Goal: Task Accomplishment & Management: Manage account settings

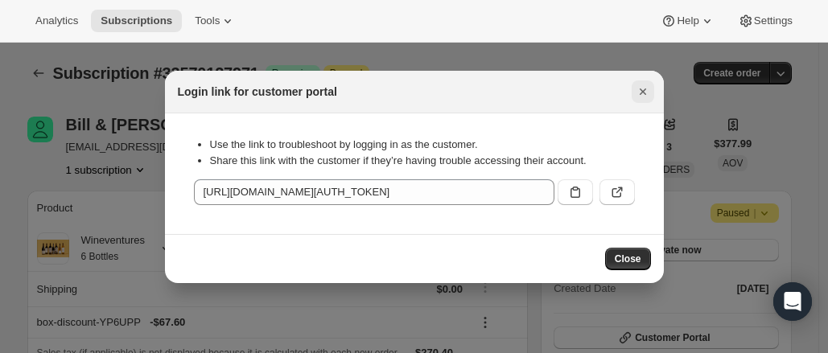
click at [645, 91] on icon "Close" at bounding box center [643, 92] width 16 height 16
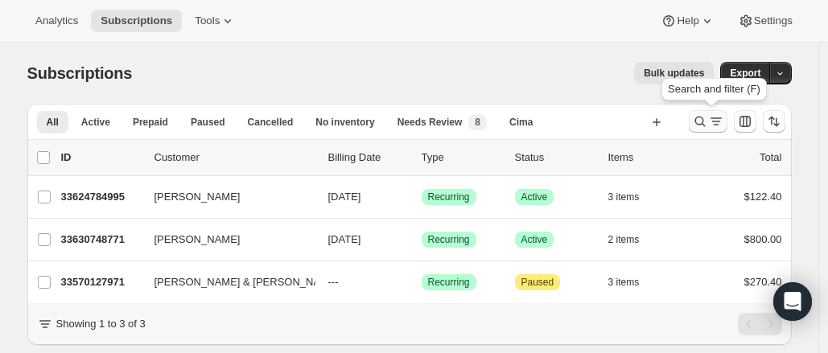
click at [711, 114] on icon "Search and filter results" at bounding box center [716, 121] width 16 height 16
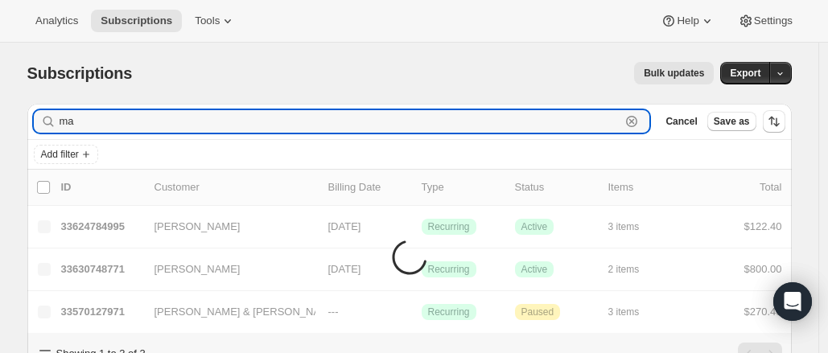
type input "m"
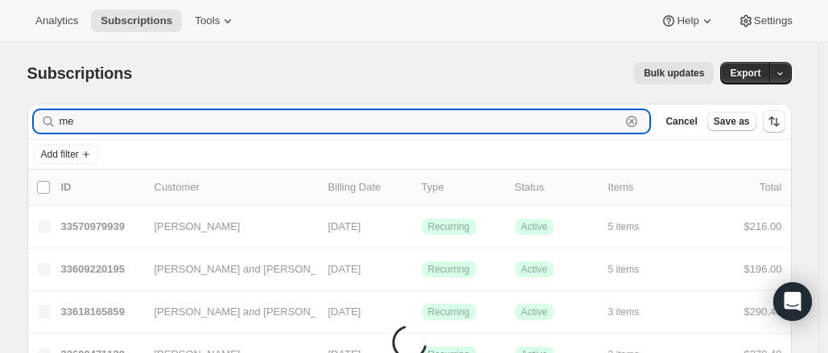
type input "m"
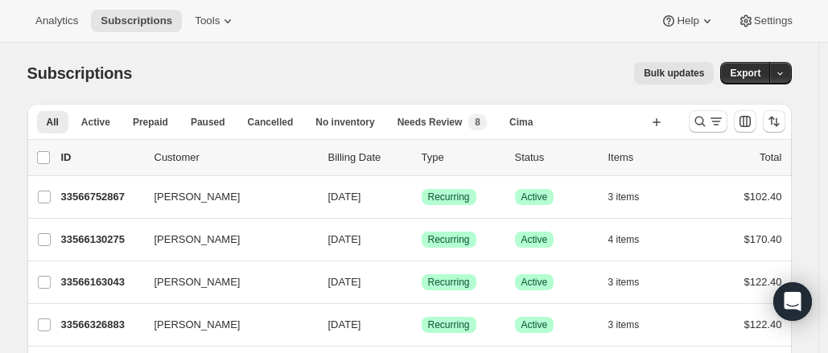
click at [698, 142] on div "list header ID Customer Billing Date Type Status Items Total" at bounding box center [409, 157] width 765 height 35
click at [728, 117] on button "Search and filter results" at bounding box center [708, 121] width 39 height 23
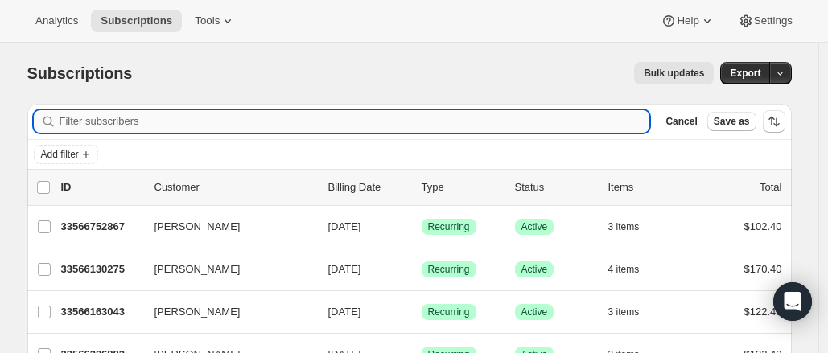
paste input "Palazuelos"
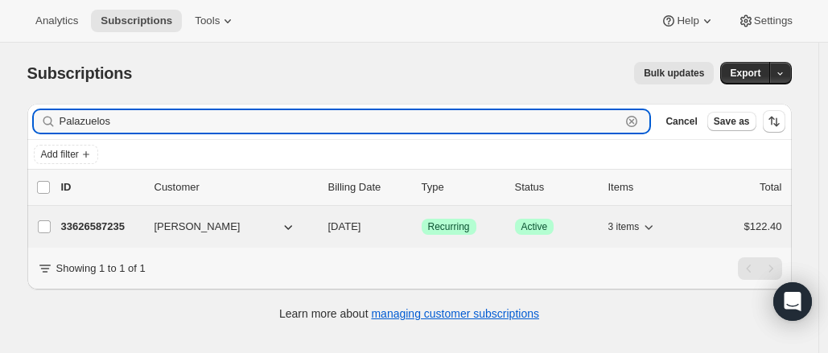
type input "Palazuelos"
click at [98, 221] on p "33626587235" at bounding box center [101, 227] width 80 height 16
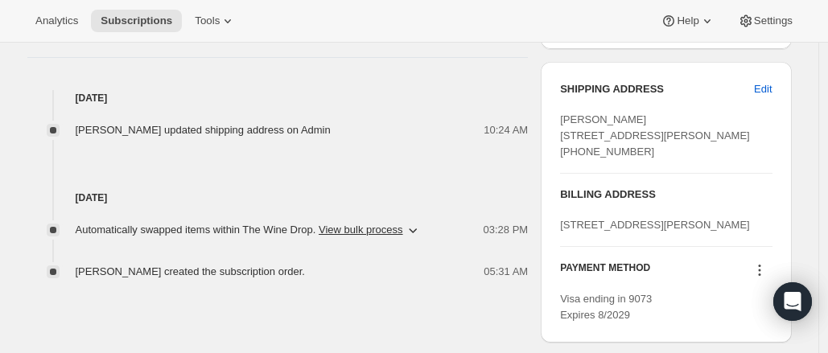
scroll to position [591, 0]
drag, startPoint x: 755, startPoint y: 93, endPoint x: 715, endPoint y: 83, distance: 41.6
click at [715, 83] on div "SHIPPING ADDRESS Edit" at bounding box center [666, 88] width 212 height 16
click at [758, 80] on button "Edit" at bounding box center [762, 89] width 37 height 26
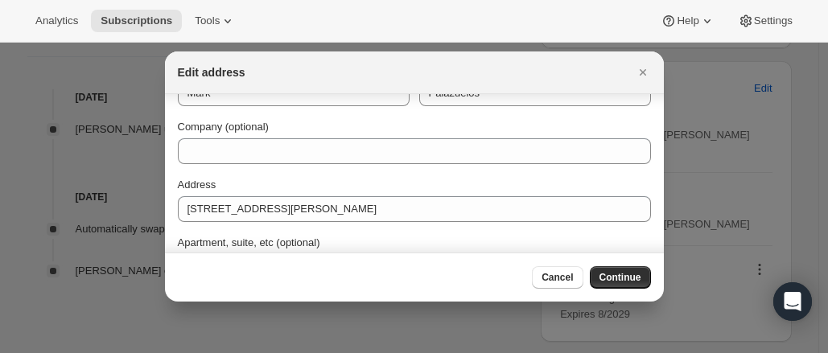
scroll to position [45, 0]
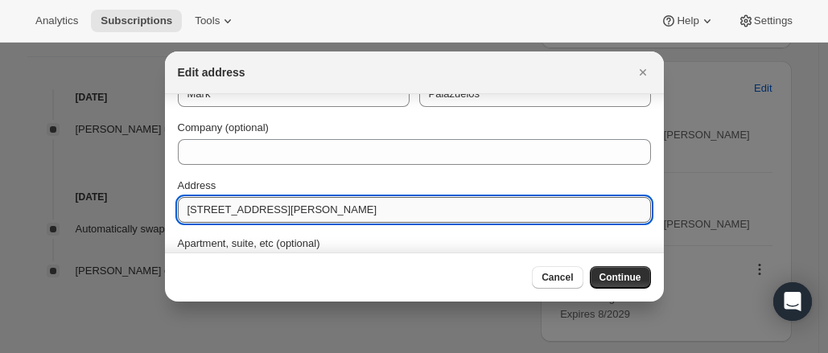
click at [302, 202] on input "16301 ButterField Ranch Rd" at bounding box center [414, 210] width 473 height 26
drag, startPoint x: 302, startPoint y: 202, endPoint x: 308, endPoint y: 152, distance: 50.3
click at [308, 152] on div "First name Mark Last name Palazuelos Company (optional) Address 3334 E Coast Hi…" at bounding box center [414, 258] width 473 height 393
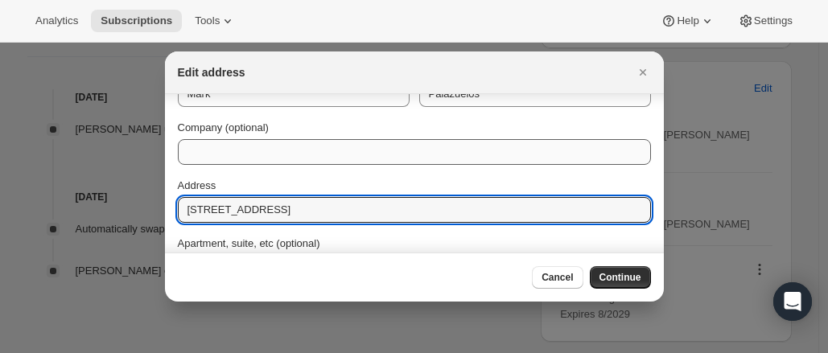
type input "3334 E Coast Highway"
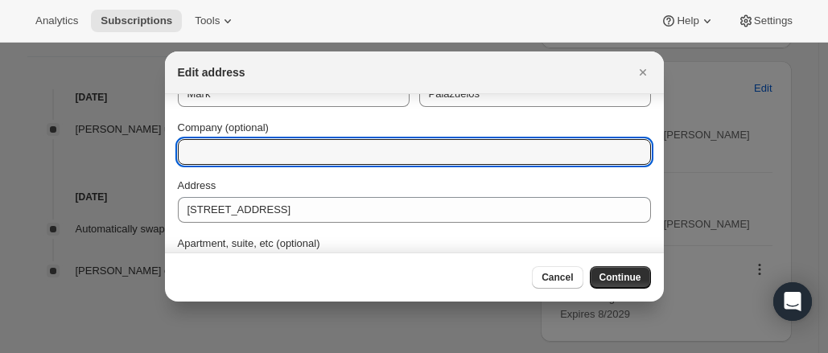
drag, startPoint x: 308, startPoint y: 152, endPoint x: 311, endPoint y: 179, distance: 26.7
click at [311, 179] on div "First name Mark Last name Palazuelos Company (optional) Address 3334 E Coast Hi…" at bounding box center [414, 258] width 473 height 393
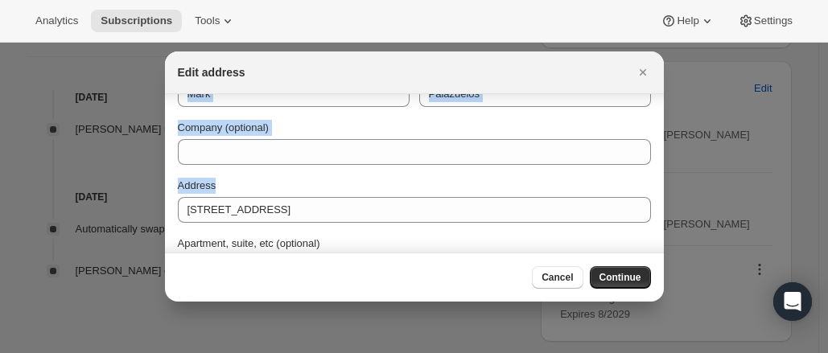
scroll to position [0, 0]
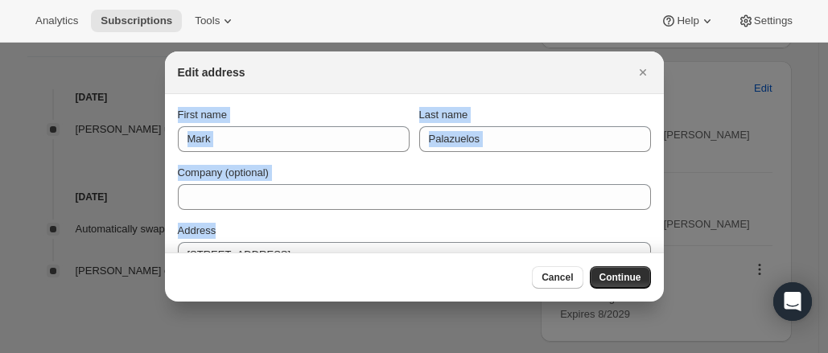
drag, startPoint x: 311, startPoint y: 179, endPoint x: 346, endPoint y: 72, distance: 112.7
click at [346, 72] on div "Edit address First name Mark Last name Palazuelos Company (optional) Address 33…" at bounding box center [414, 177] width 499 height 250
click at [412, 191] on input "Company (optional)" at bounding box center [414, 197] width 473 height 26
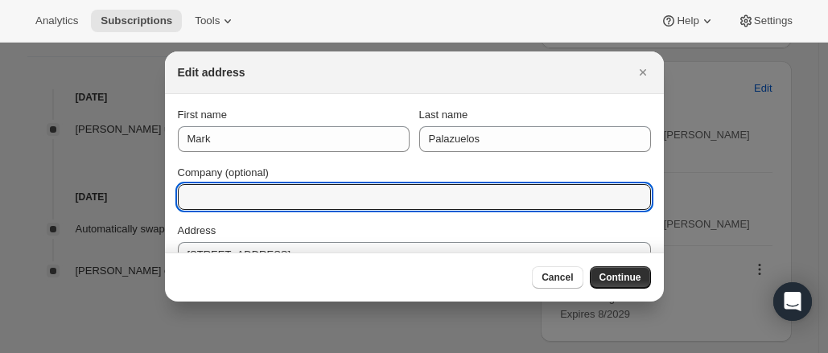
drag, startPoint x: 412, startPoint y: 191, endPoint x: 454, endPoint y: 17, distance: 178.8
click at [454, 17] on div "Analytics Subscriptions Tools Help Settings Skip to content Subscription #33626…" at bounding box center [414, 176] width 828 height 353
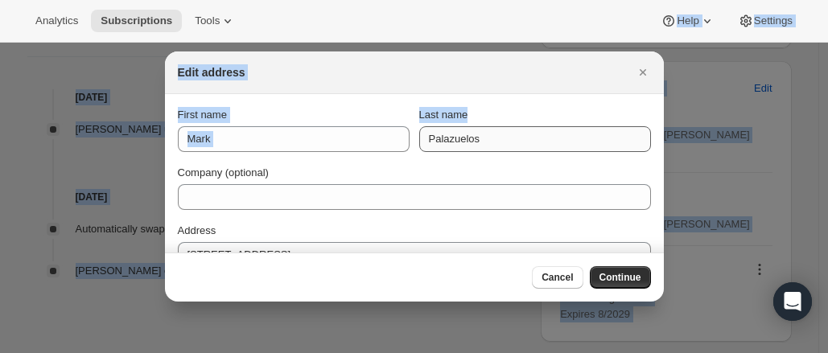
drag, startPoint x: 454, startPoint y: 17, endPoint x: 449, endPoint y: 142, distance: 124.8
click at [449, 142] on div "Analytics Subscriptions Tools Help Settings Skip to content Subscription #33626…" at bounding box center [414, 176] width 828 height 353
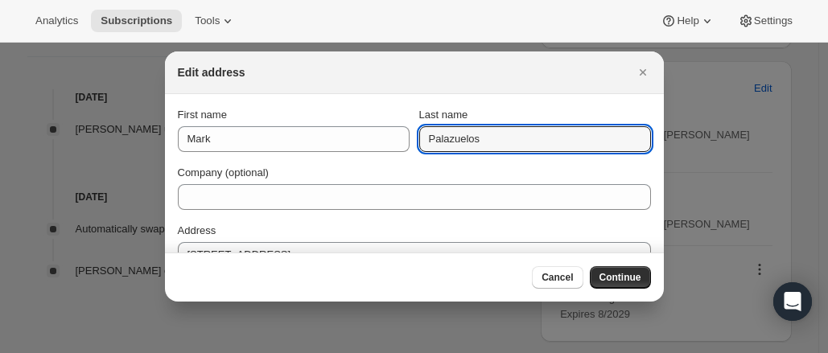
drag, startPoint x: 449, startPoint y: 142, endPoint x: 480, endPoint y: 31, distance: 114.6
click at [480, 31] on div "Analytics Subscriptions Tools Help Settings Skip to content Subscription #33626…" at bounding box center [414, 176] width 828 height 353
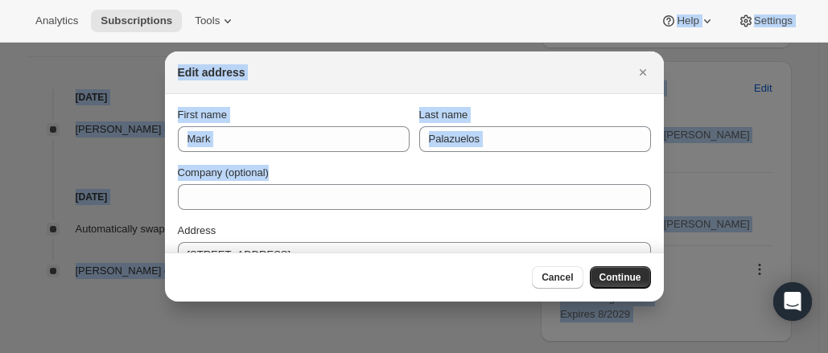
drag, startPoint x: 480, startPoint y: 31, endPoint x: 398, endPoint y: 181, distance: 171.1
click at [398, 181] on div "Analytics Subscriptions Tools Help Settings Skip to content Subscription #33626…" at bounding box center [414, 176] width 828 height 353
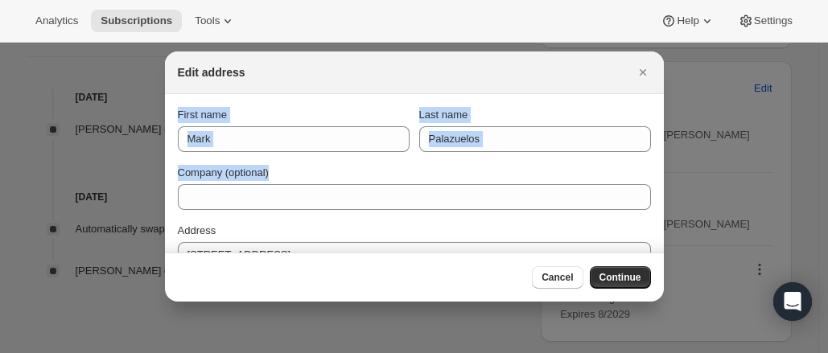
drag, startPoint x: 398, startPoint y: 181, endPoint x: 442, endPoint y: 35, distance: 153.0
click at [442, 35] on div "Analytics Subscriptions Tools Help Settings Skip to content Subscription #33626…" at bounding box center [414, 176] width 828 height 353
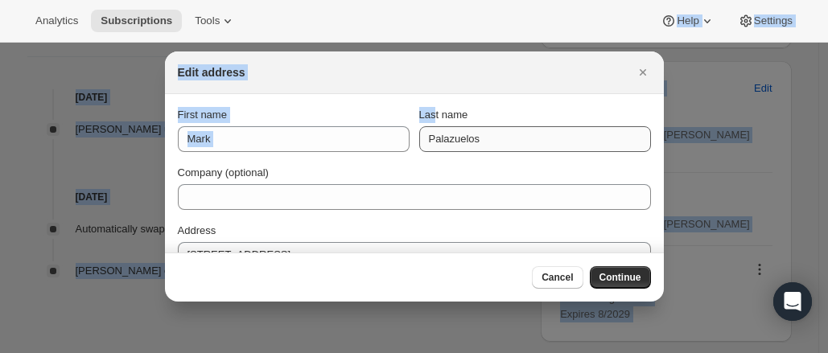
drag, startPoint x: 442, startPoint y: 35, endPoint x: 473, endPoint y: 144, distance: 113.9
click at [464, 131] on div "Analytics Subscriptions Tools Help Settings Skip to content Subscription #33626…" at bounding box center [414, 176] width 828 height 353
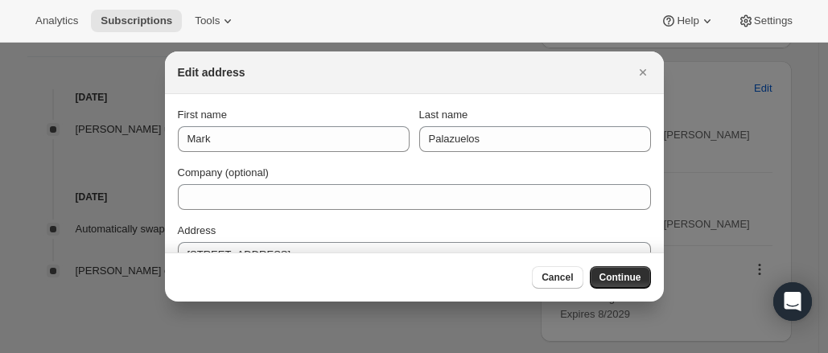
click at [514, 157] on div "First name Mark Last name Palazuelos Company (optional) Address 3334 E Coast Hi…" at bounding box center [414, 303] width 473 height 393
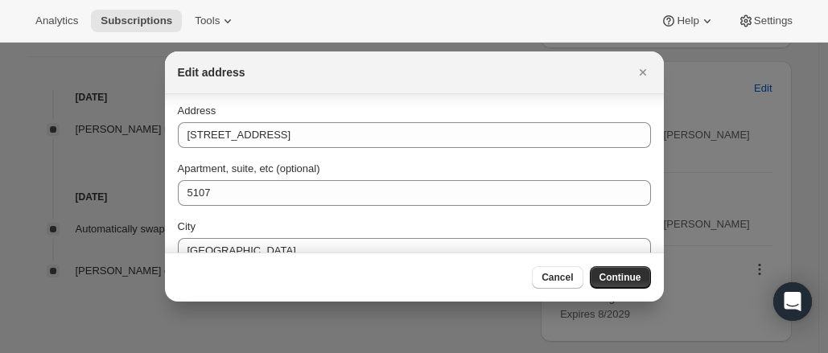
scroll to position [212, 0]
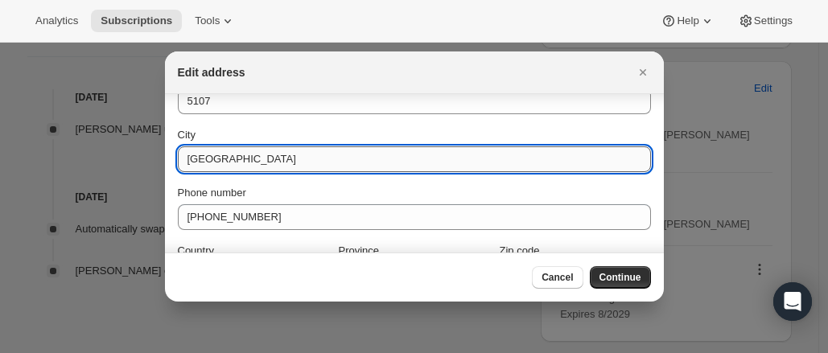
click at [318, 168] on input "Chino Hills" at bounding box center [414, 159] width 473 height 26
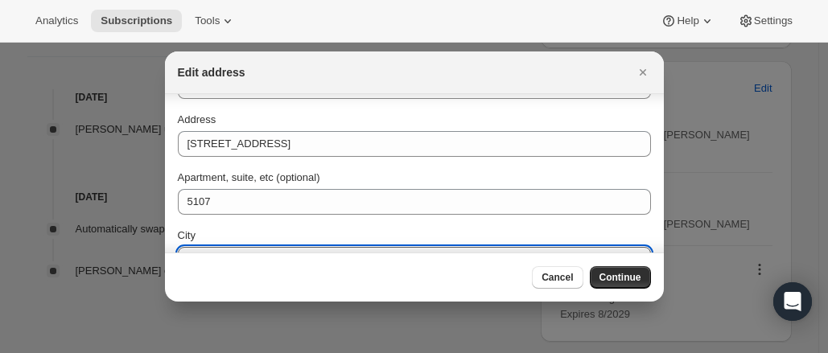
scroll to position [110, 0]
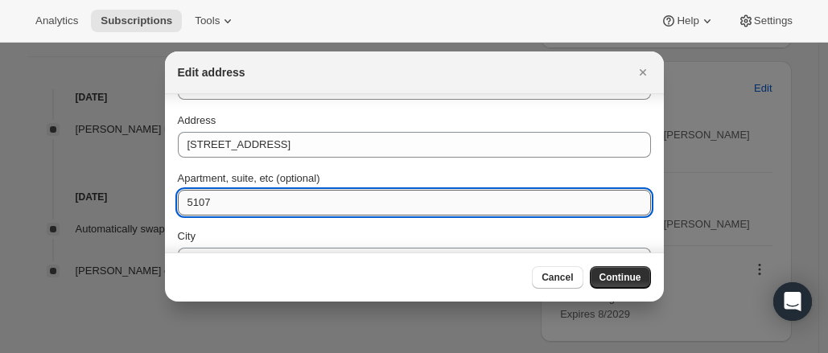
click at [291, 194] on input "5107" at bounding box center [414, 203] width 473 height 26
type input "5"
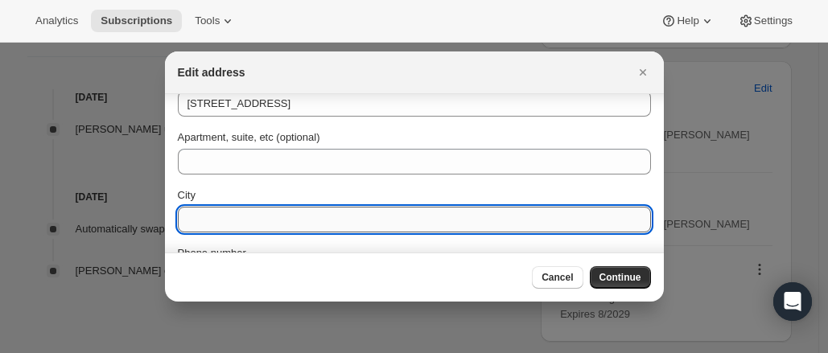
click at [234, 226] on input "City" at bounding box center [414, 220] width 473 height 26
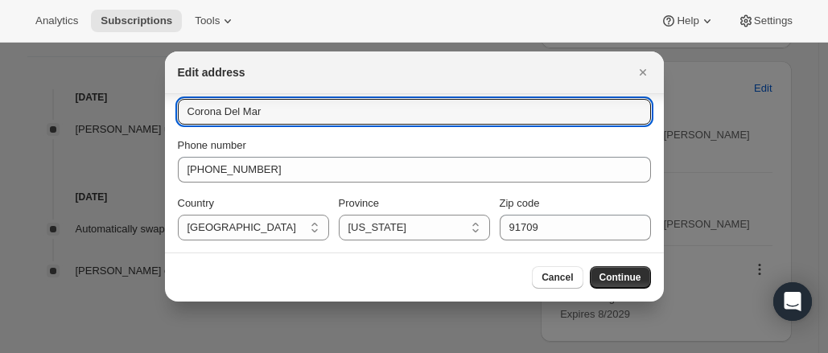
scroll to position [259, 0]
type input "Corona Del Mar"
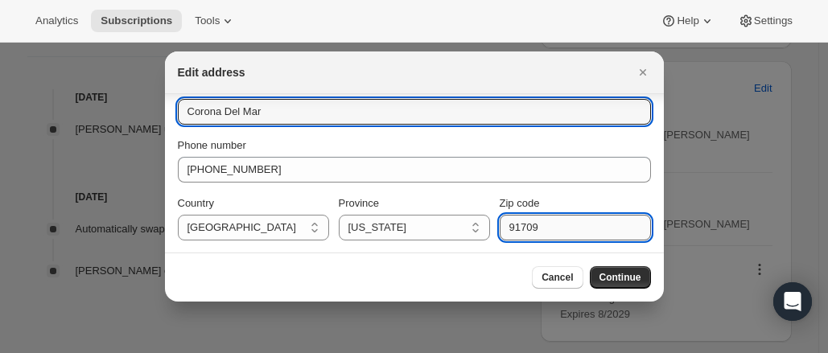
click at [596, 229] on input "91709" at bounding box center [575, 228] width 151 height 26
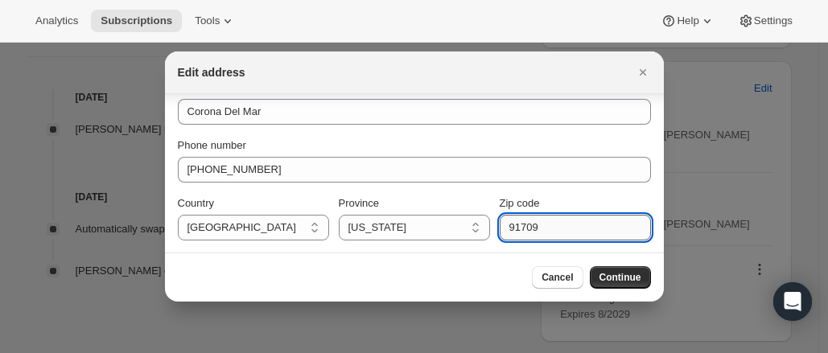
click at [596, 229] on input "91709" at bounding box center [575, 228] width 151 height 26
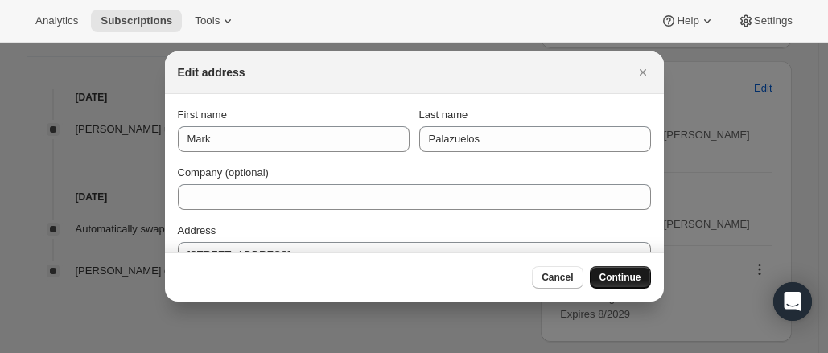
type input "92625"
click at [607, 273] on span "Continue" at bounding box center [621, 277] width 42 height 13
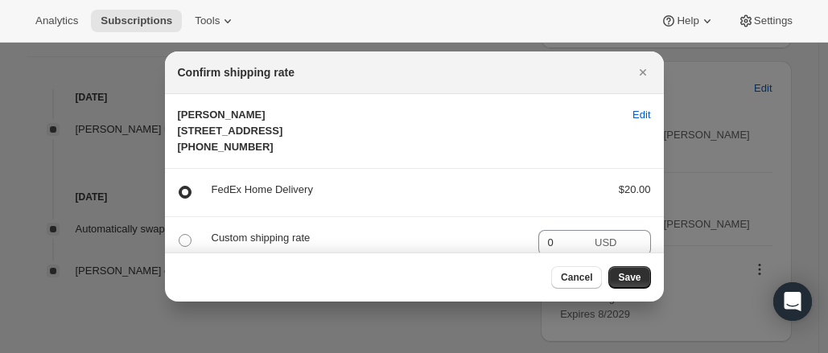
scroll to position [46, 0]
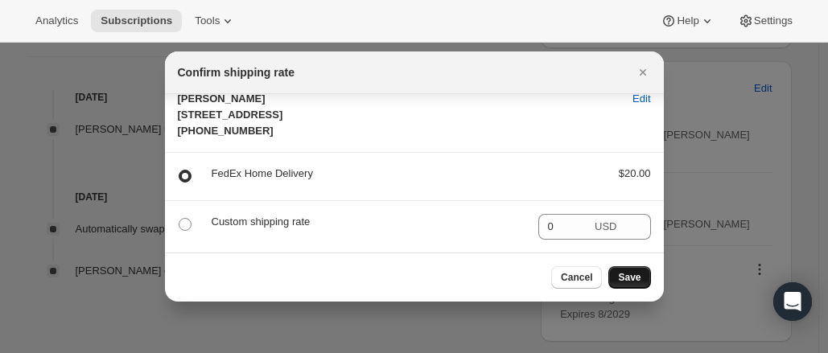
click at [629, 278] on span "Save" at bounding box center [629, 277] width 23 height 13
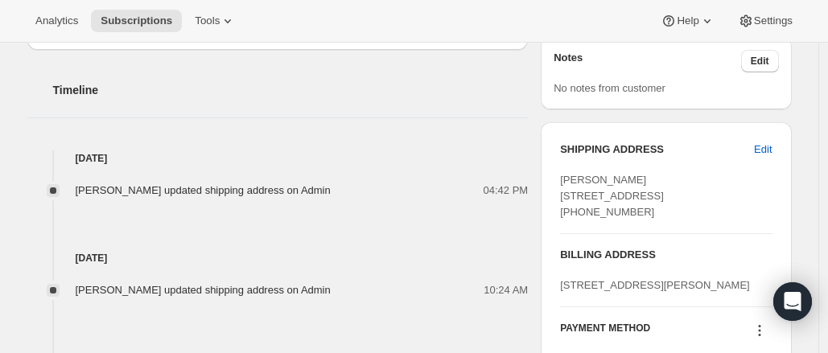
scroll to position [608, 0]
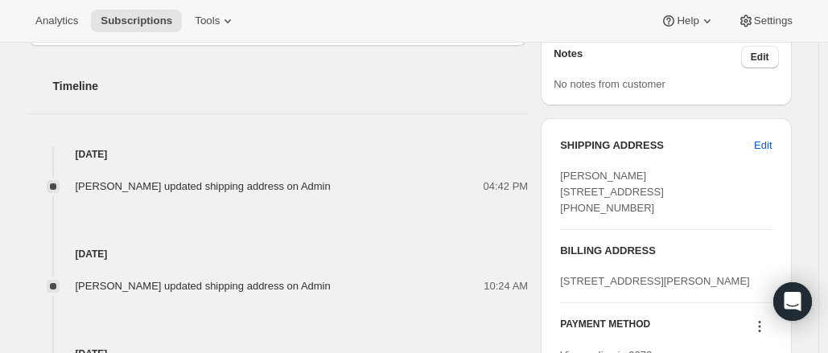
click at [631, 216] on div "Mark Palazuelos 3334 E Coast Highway Corona Del Mar CA, 92625 United States +17…" at bounding box center [666, 192] width 212 height 48
drag, startPoint x: 626, startPoint y: 220, endPoint x: 547, endPoint y: 189, distance: 84.6
click at [547, 189] on div "SHIPPING ADDRESS Edit Mark Palazuelos 3334 E Coast Highway Corona Del Mar CA, 9…" at bounding box center [666, 258] width 250 height 281
copy span "3334 E Coast Highway Corona Del Mar CA, 92625 United States"
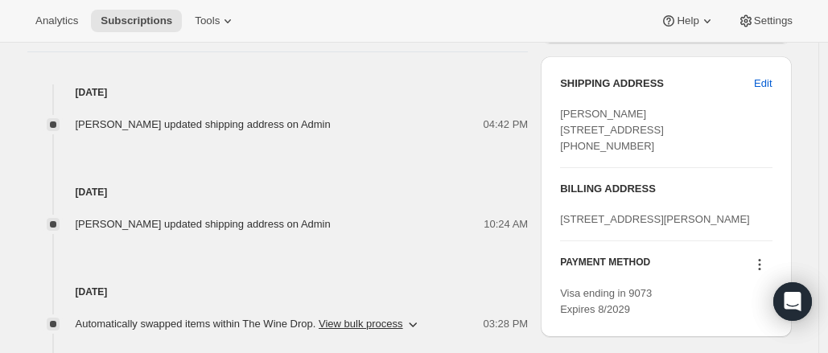
scroll to position [668, 0]
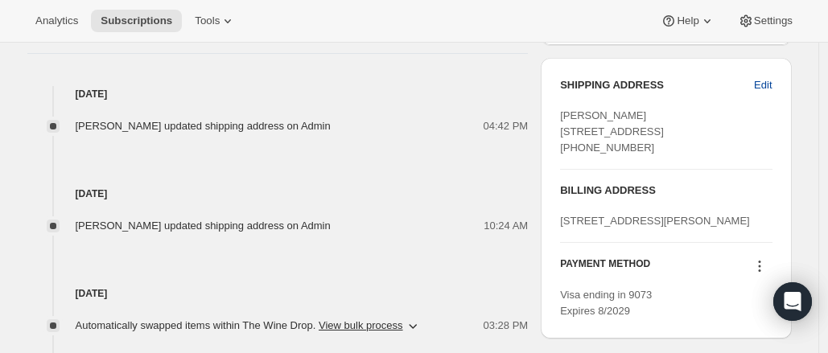
click at [761, 83] on span "Edit" at bounding box center [763, 85] width 18 height 16
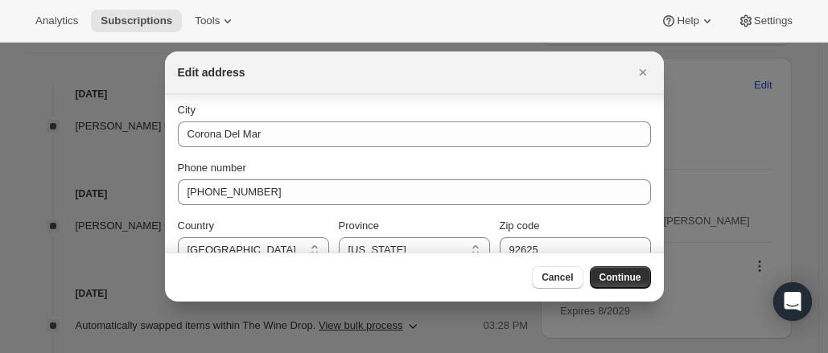
scroll to position [248, 0]
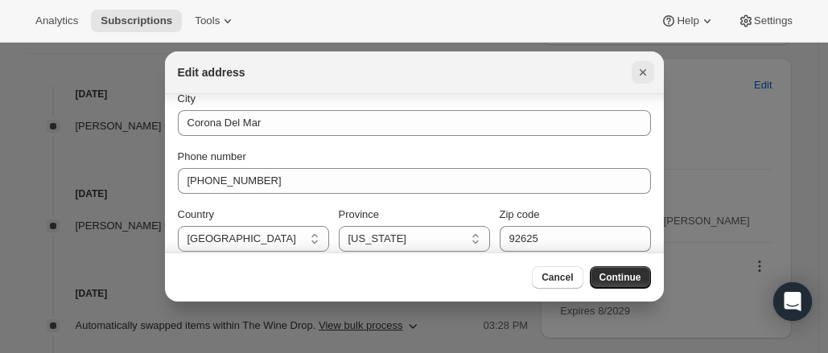
click at [643, 73] on icon "Close" at bounding box center [642, 72] width 6 height 6
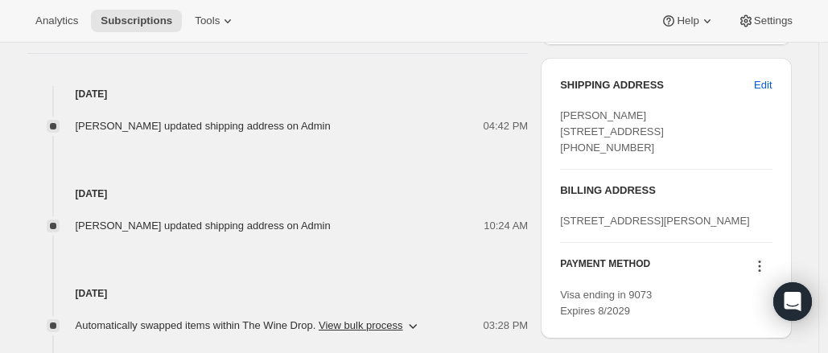
click at [707, 156] on div "Mark Palazuelos 3334 E Coast Highway Corona Del Mar CA, 92625 United States +17…" at bounding box center [666, 132] width 212 height 48
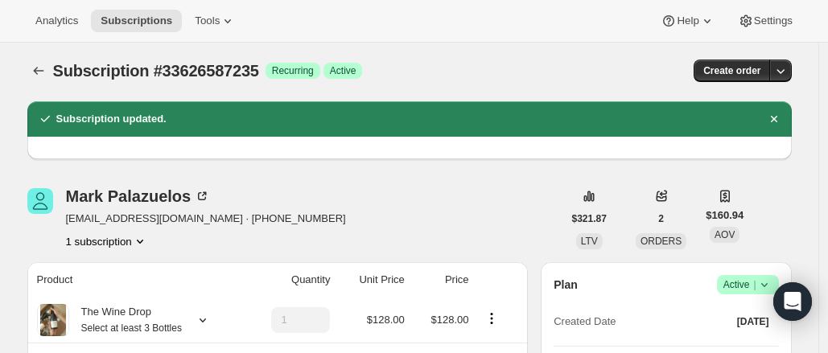
scroll to position [0, 0]
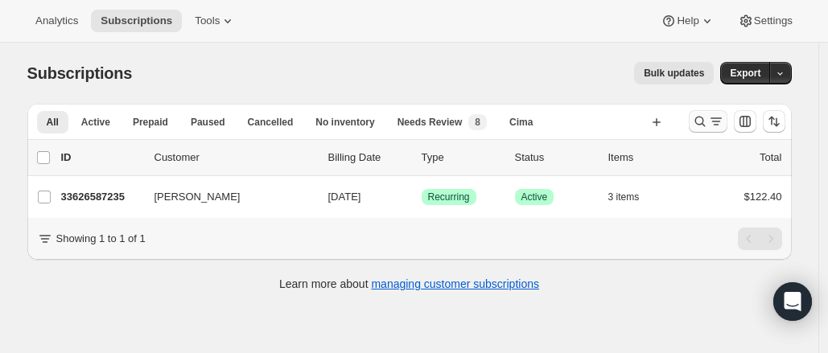
click at [708, 125] on icon "Search and filter results" at bounding box center [700, 121] width 16 height 16
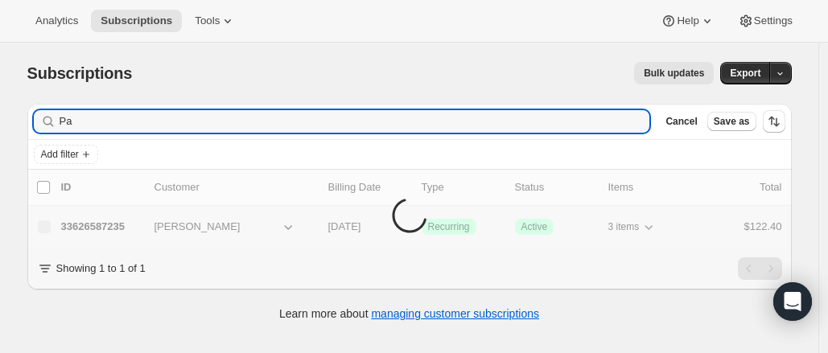
type input "P"
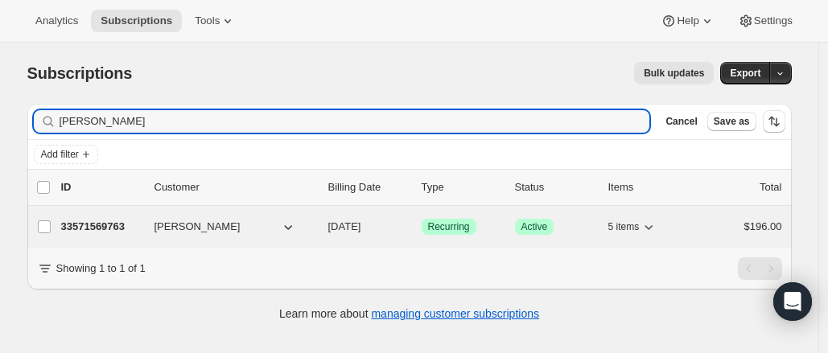
type input "monette"
click at [116, 226] on p "33571569763" at bounding box center [101, 227] width 80 height 16
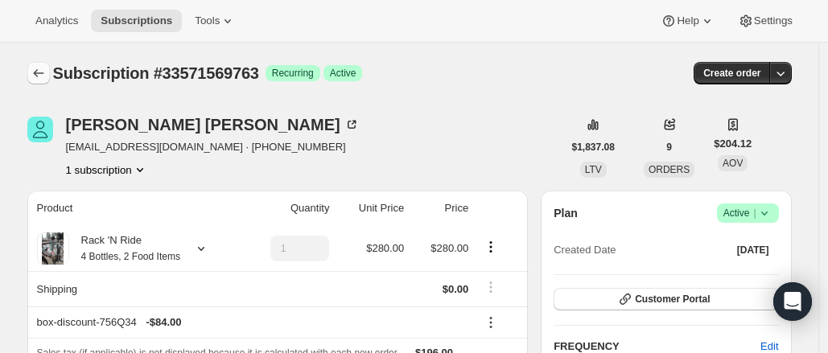
click at [40, 74] on icon "Subscriptions" at bounding box center [39, 73] width 16 height 16
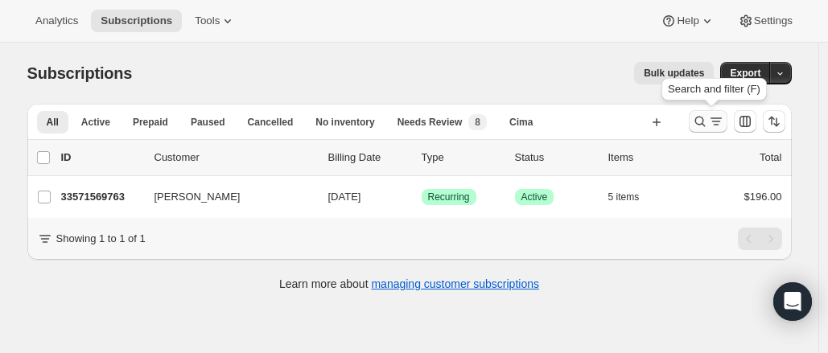
click at [708, 118] on icon "Search and filter results" at bounding box center [700, 121] width 16 height 16
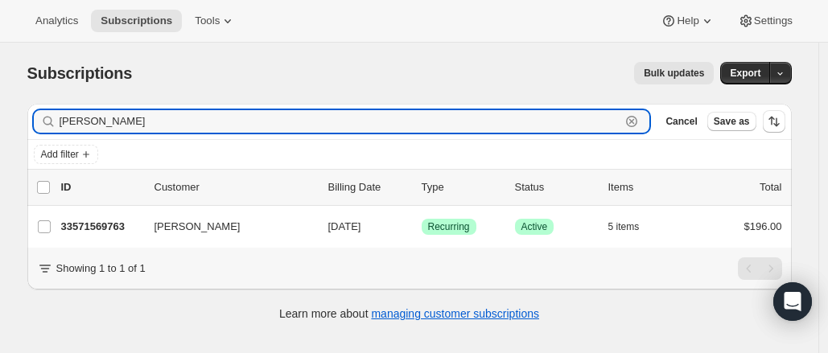
click at [635, 122] on icon "button" at bounding box center [632, 122] width 6 height 6
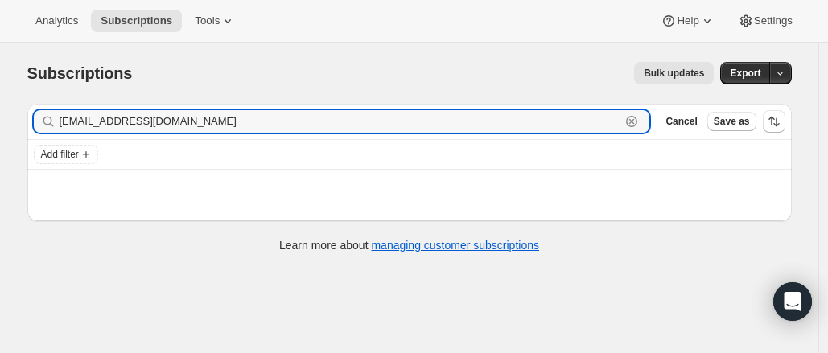
type input "[EMAIL_ADDRESS][DOMAIN_NAME]"
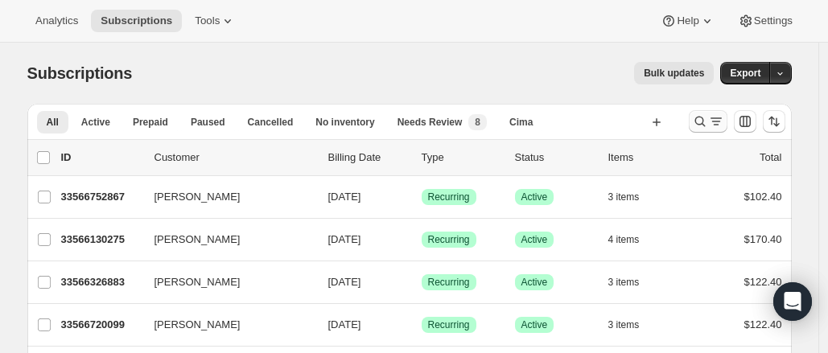
click at [713, 122] on icon "Search and filter results" at bounding box center [716, 121] width 16 height 16
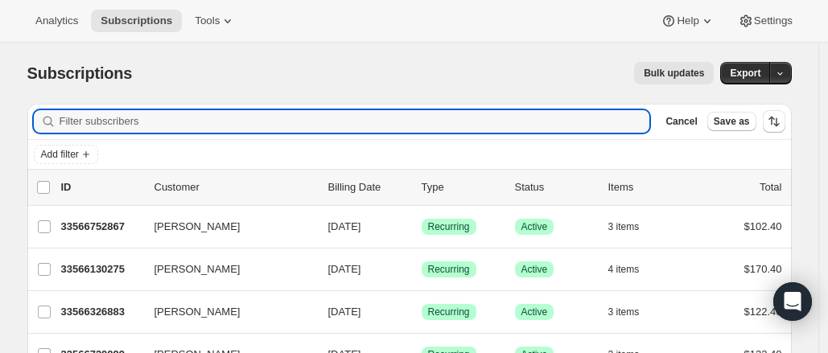
paste input "[EMAIL_ADDRESS][DOMAIN_NAME]"
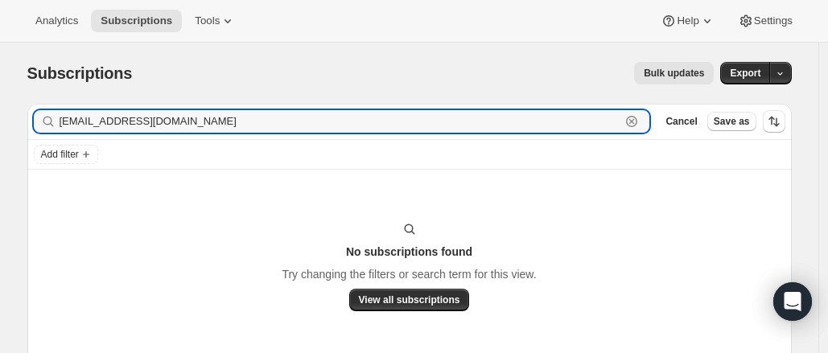
scroll to position [56, 0]
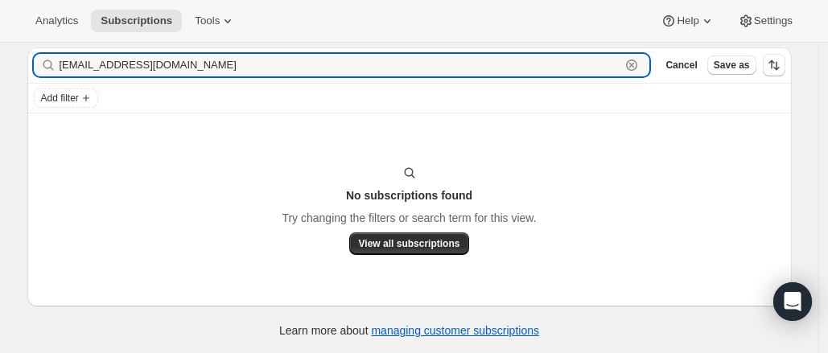
type input "[EMAIL_ADDRESS][DOMAIN_NAME]"
click at [637, 63] on icon "button" at bounding box center [631, 65] width 11 height 11
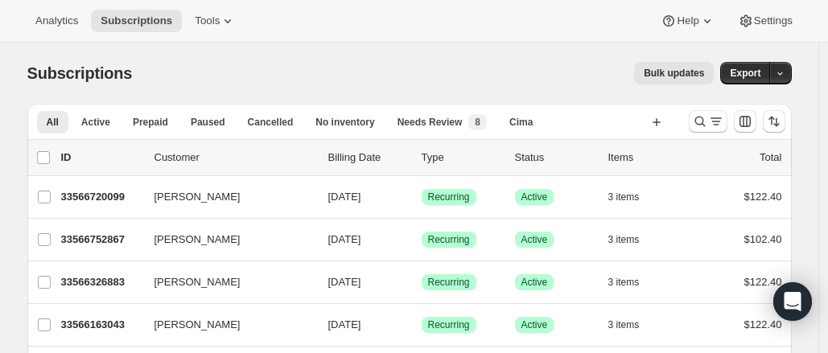
click at [716, 120] on icon "Search and filter results" at bounding box center [716, 121] width 16 height 16
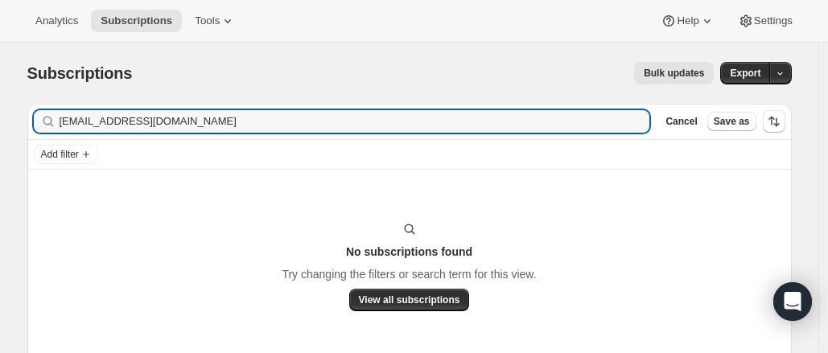
type input "[EMAIL_ADDRESS][DOMAIN_NAME]"
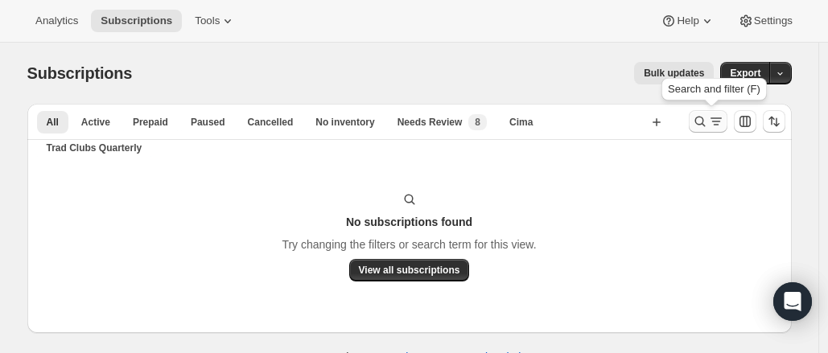
click at [707, 113] on icon "Search and filter results" at bounding box center [700, 121] width 16 height 16
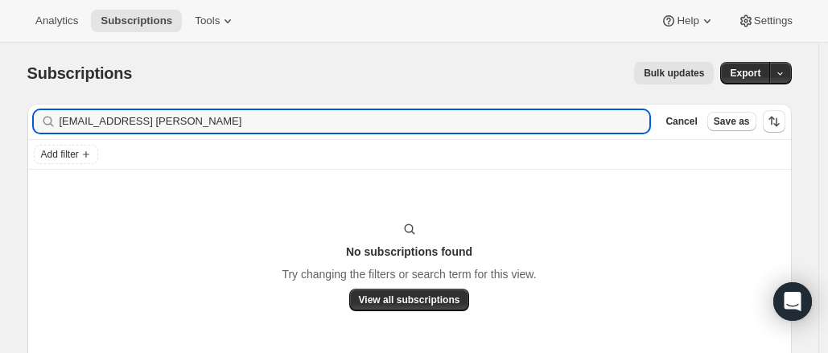
type input "[EMAIL_ADDRESS] [PERSON_NAME]"
click at [635, 120] on icon "button" at bounding box center [632, 122] width 6 height 6
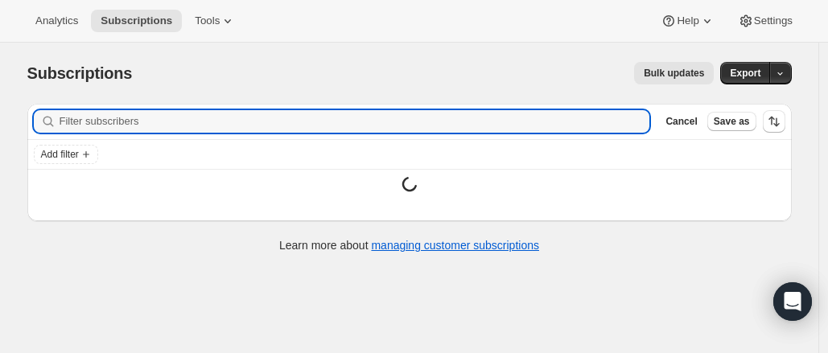
paste input "[PERSON_NAME]"
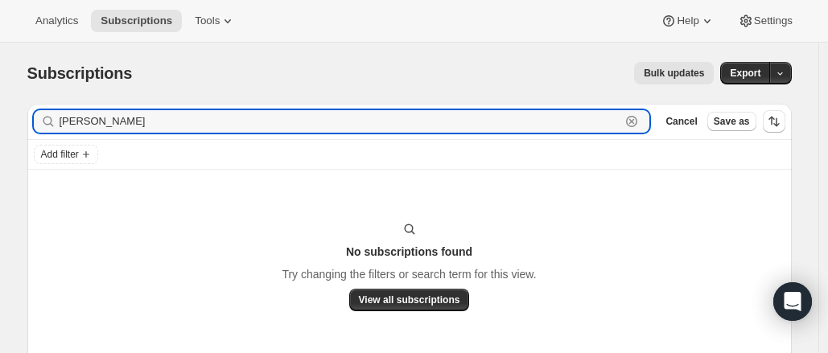
type input "[PERSON_NAME]"
click at [635, 120] on icon "button" at bounding box center [632, 122] width 6 height 6
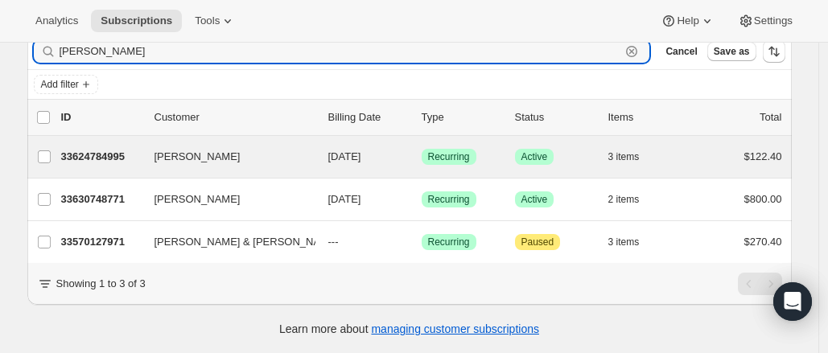
scroll to position [81, 0]
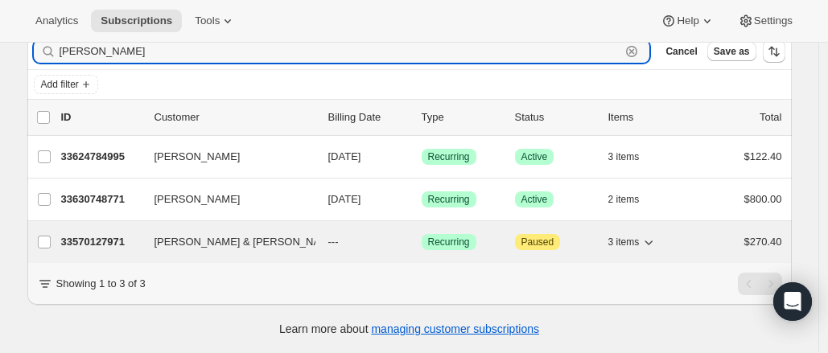
type input "[PERSON_NAME]"
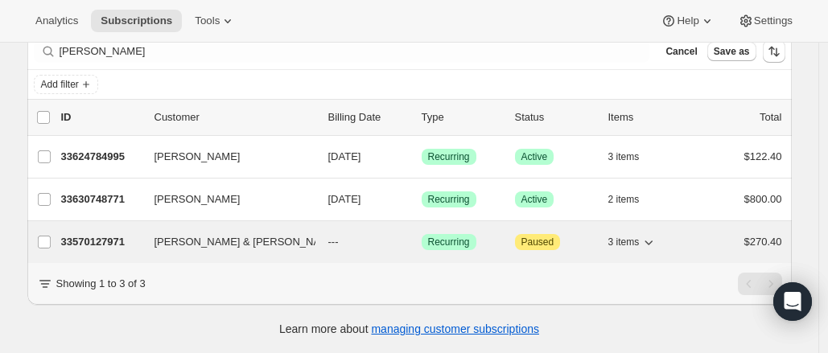
click at [97, 237] on div "33570127971 [PERSON_NAME] & [PERSON_NAME] --- Success Recurring Attention Pause…" at bounding box center [421, 242] width 721 height 23
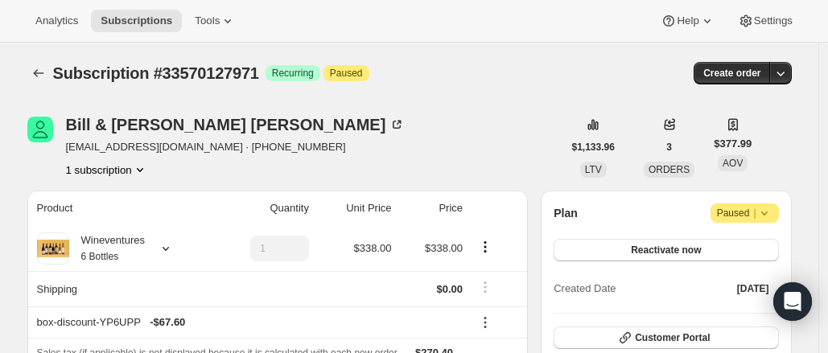
click at [773, 212] on icon at bounding box center [765, 213] width 16 height 16
